Goal: Task Accomplishment & Management: Manage account settings

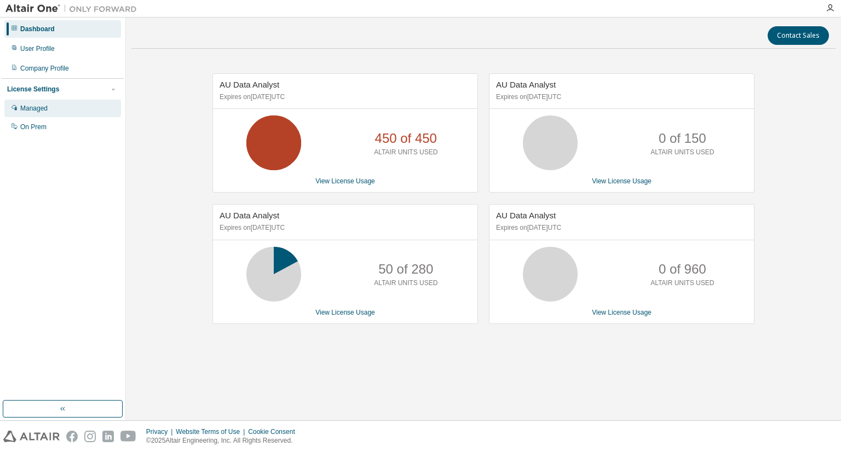
click at [25, 108] on div "Managed" at bounding box center [33, 108] width 27 height 9
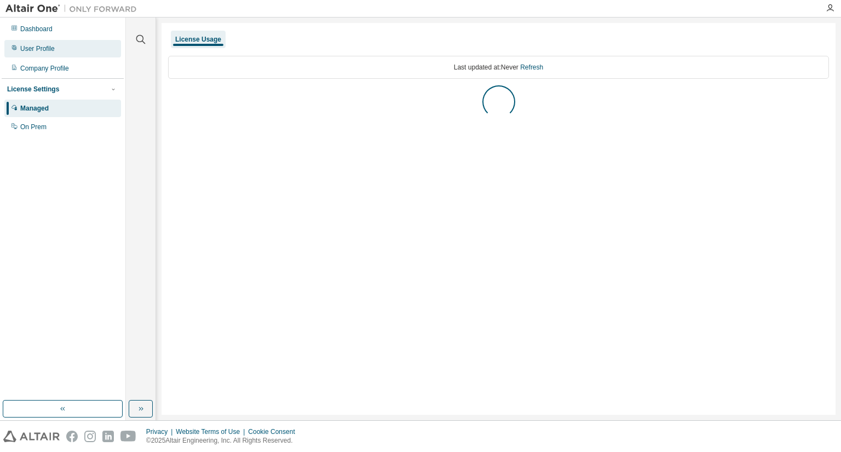
click at [34, 48] on div "User Profile" at bounding box center [37, 48] width 34 height 9
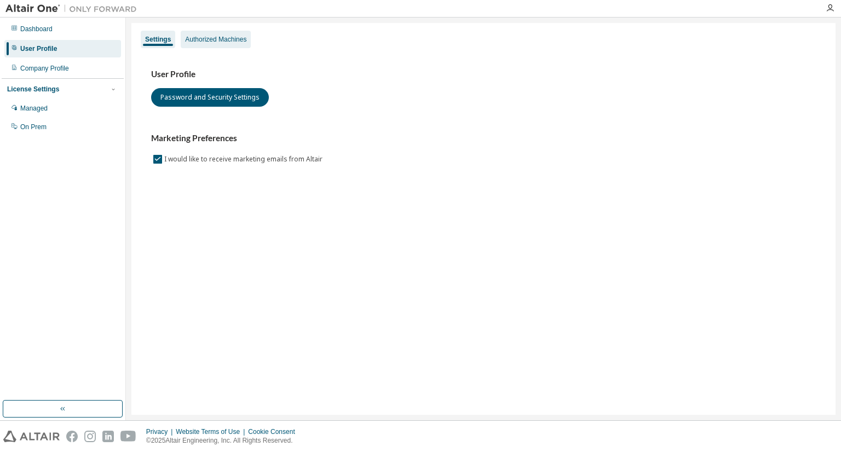
click at [234, 40] on div "Authorized Machines" at bounding box center [215, 39] width 61 height 9
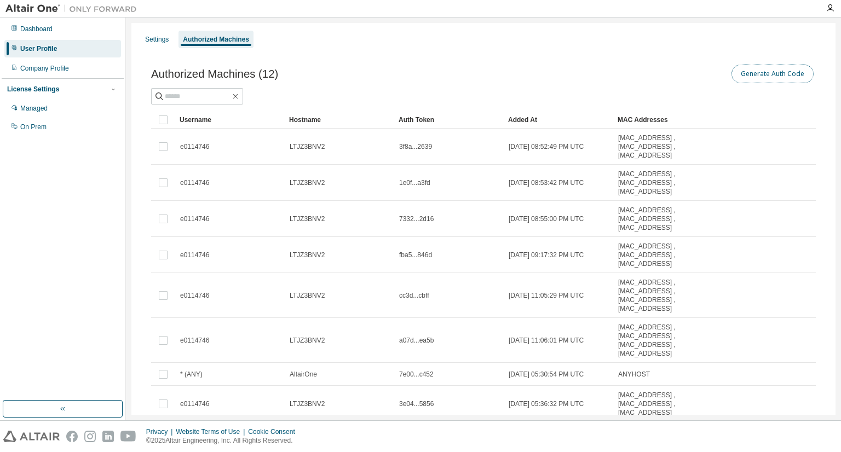
click at [767, 76] on button "Generate Auth Code" at bounding box center [772, 74] width 82 height 19
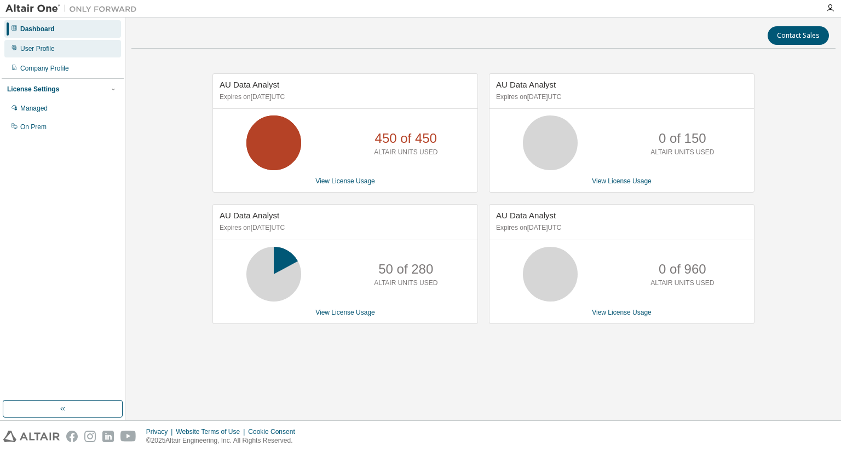
click at [72, 47] on div "User Profile" at bounding box center [62, 49] width 117 height 18
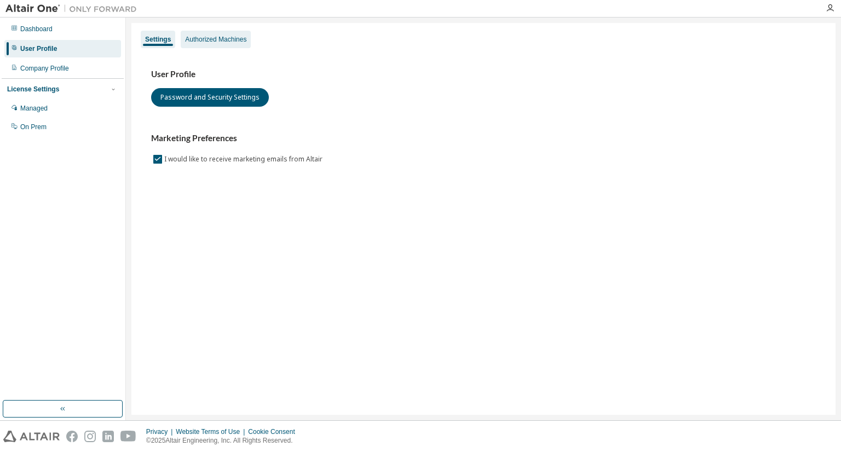
click at [222, 37] on div "Authorized Machines" at bounding box center [215, 39] width 61 height 9
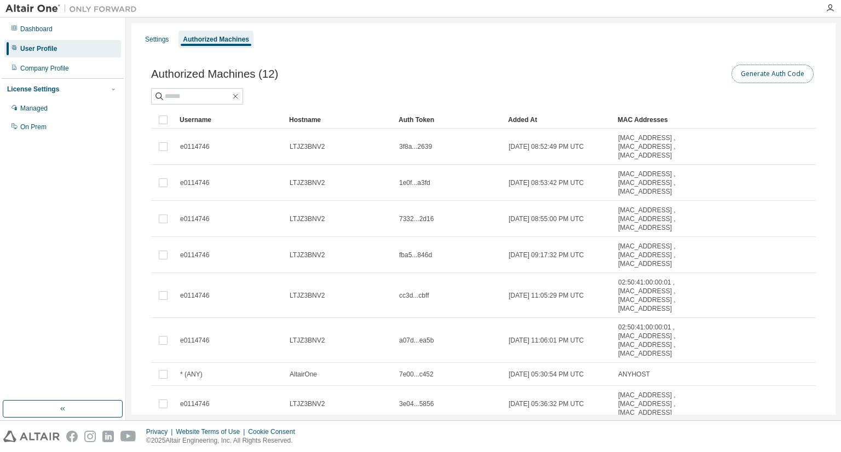
click at [761, 72] on button "Generate Auth Code" at bounding box center [772, 74] width 82 height 19
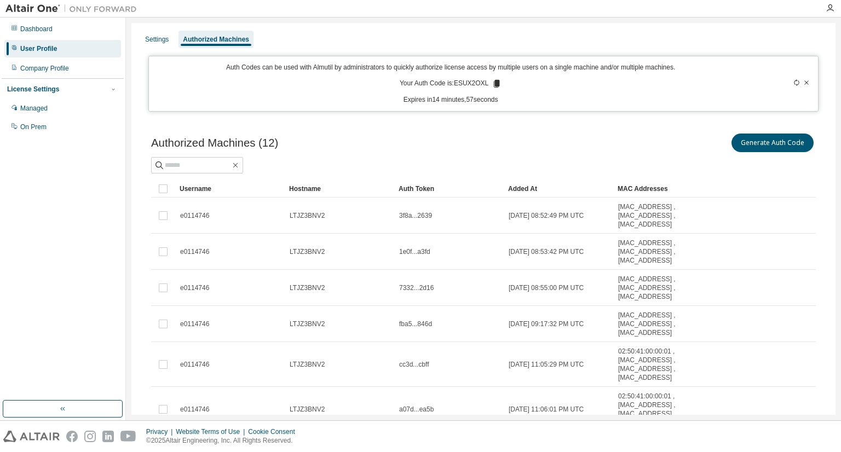
click at [494, 82] on icon at bounding box center [497, 84] width 6 height 8
